Goal: Find specific page/section

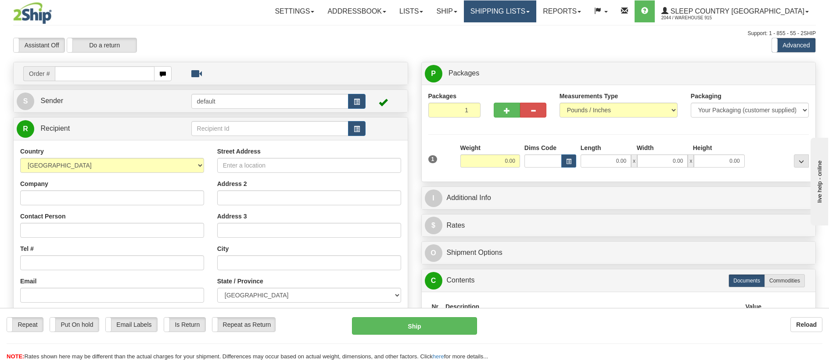
click at [536, 14] on link "Shipping lists" at bounding box center [500, 11] width 72 height 22
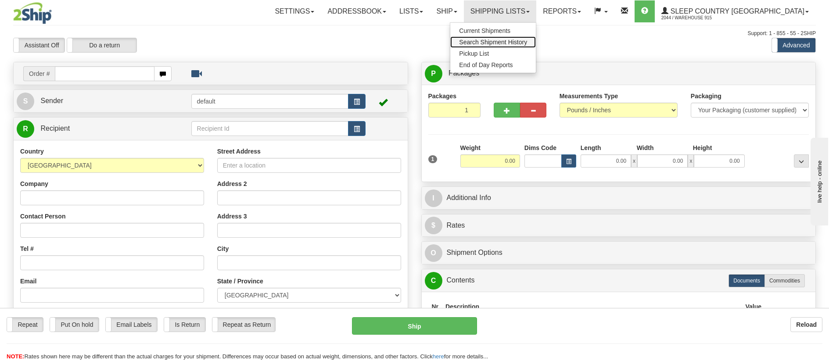
click at [527, 39] on span "Search Shipment History" at bounding box center [493, 42] width 68 height 7
